Goal: Navigation & Orientation: Go to known website

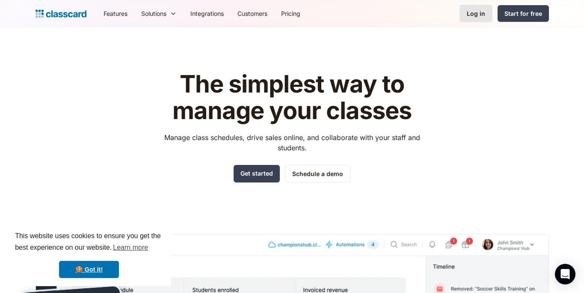
click at [479, 12] on div "Log in" at bounding box center [476, 13] width 18 height 9
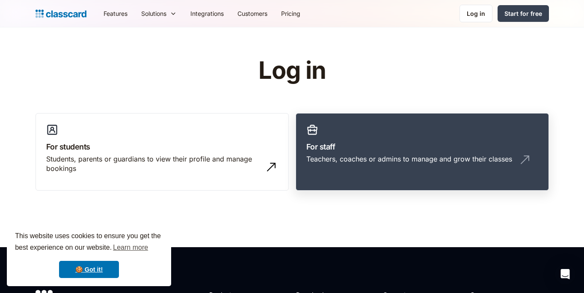
click at [341, 142] on h3 "For staff" at bounding box center [422, 147] width 232 height 12
